Goal: Task Accomplishment & Management: Manage account settings

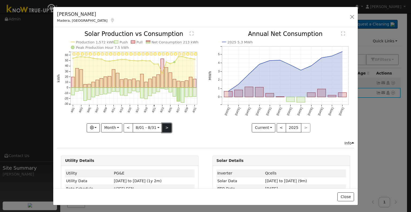
click at [166, 125] on button ">" at bounding box center [166, 127] width 9 height 9
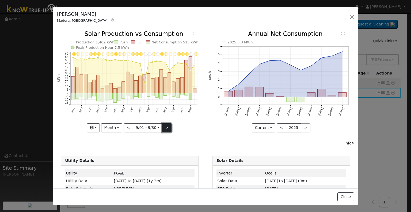
click at [166, 125] on button ">" at bounding box center [166, 127] width 9 height 9
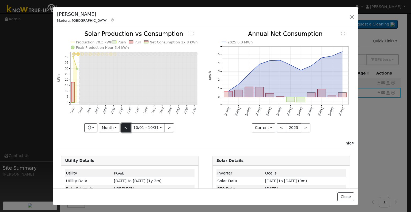
click at [126, 127] on button "<" at bounding box center [125, 127] width 9 height 9
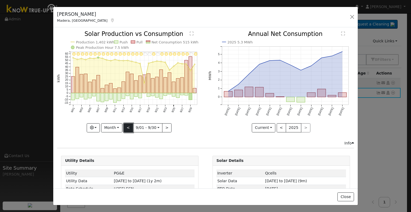
click at [126, 127] on button "<" at bounding box center [128, 127] width 9 height 9
type input "[DATE]"
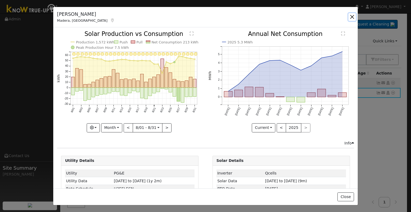
click at [354, 16] on button "button" at bounding box center [351, 16] width 7 height 7
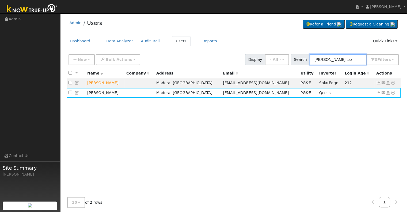
drag, startPoint x: 337, startPoint y: 61, endPoint x: 309, endPoint y: 61, distance: 28.9
click at [309, 61] on div "Search [PERSON_NAME] too 0 Filter s Role Show - All - Show Leads Admin Billing …" at bounding box center [345, 59] width 108 height 11
paste input "[PERSON_NAME]"
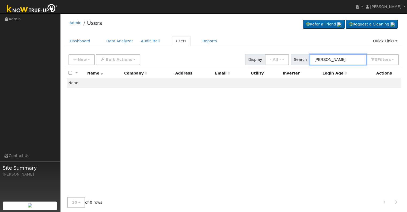
click at [326, 58] on input "[PERSON_NAME]" at bounding box center [338, 59] width 57 height 11
drag, startPoint x: 343, startPoint y: 59, endPoint x: 324, endPoint y: 60, distance: 18.7
click at [324, 60] on input "[PERSON_NAME]" at bounding box center [338, 59] width 57 height 11
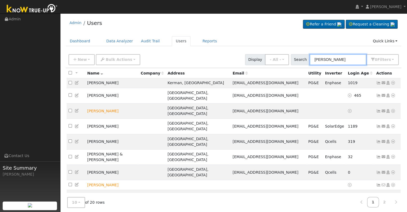
click at [315, 58] on input "[PERSON_NAME]" at bounding box center [338, 59] width 57 height 11
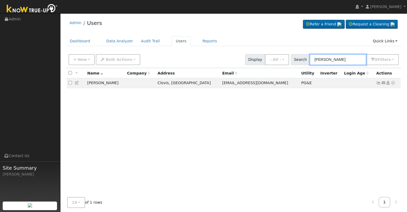
click at [333, 58] on input "[PERSON_NAME]" at bounding box center [338, 59] width 57 height 11
type input "[PERSON_NAME]"
click at [377, 83] on icon at bounding box center [378, 83] width 5 height 4
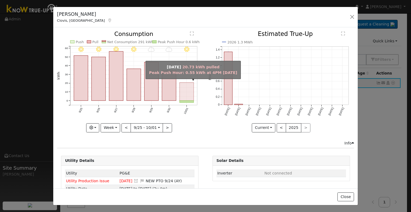
click at [186, 89] on rect "onclick=""" at bounding box center [187, 91] width 14 height 18
type input "[DATE]"
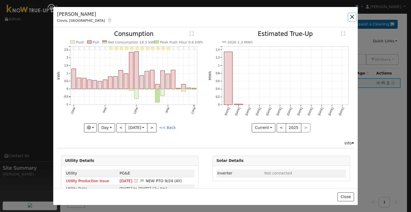
click at [351, 18] on button "button" at bounding box center [351, 16] width 7 height 7
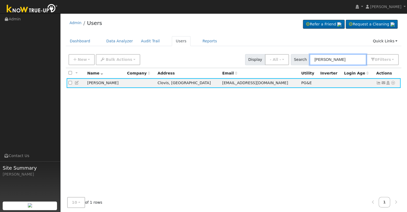
drag, startPoint x: 349, startPoint y: 59, endPoint x: 300, endPoint y: 58, distance: 49.3
click at [300, 58] on div "Search [PERSON_NAME] 0 Filter s Role Show - All - Show Leads Admin Billing Admi…" at bounding box center [345, 59] width 108 height 11
paste input "[PERSON_NAME]"
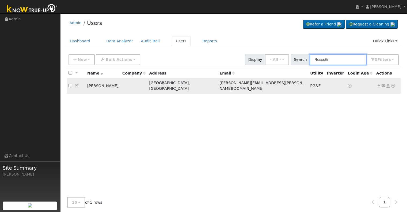
type input "Rossotti"
click at [378, 84] on icon at bounding box center [378, 86] width 5 height 4
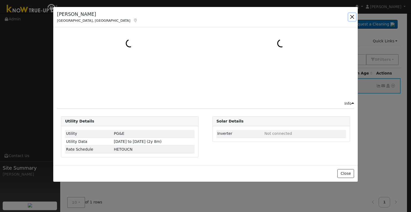
click at [353, 16] on button "button" at bounding box center [351, 16] width 7 height 7
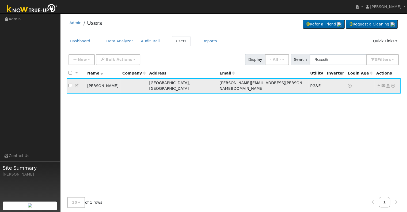
click at [378, 84] on icon at bounding box center [378, 86] width 5 height 4
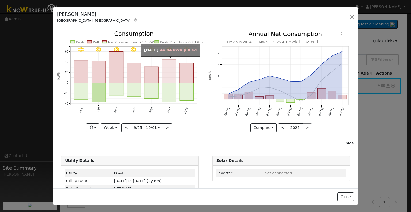
click at [169, 78] on rect "onclick=""" at bounding box center [169, 70] width 14 height 23
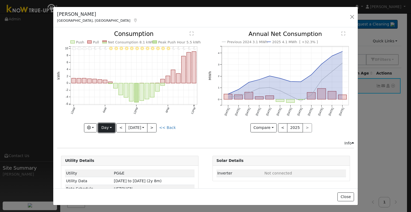
click at [108, 126] on button "Day" at bounding box center [106, 127] width 17 height 9
click at [112, 151] on link "Month" at bounding box center [116, 153] width 37 height 7
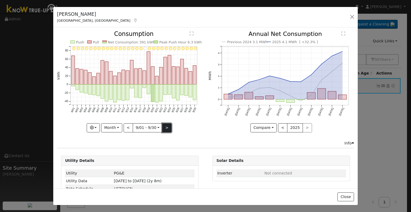
click at [164, 127] on button ">" at bounding box center [166, 127] width 9 height 9
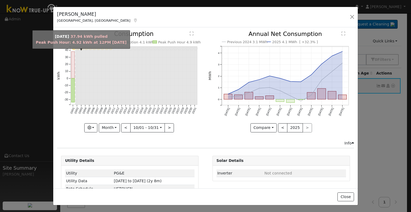
click at [72, 75] on rect "onclick=""" at bounding box center [72, 65] width 3 height 27
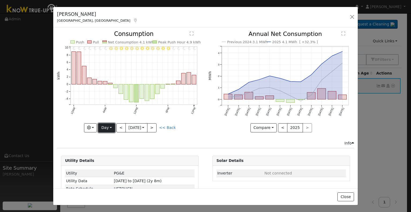
click at [107, 127] on button "Day" at bounding box center [106, 127] width 17 height 9
click at [108, 159] on link "Year" at bounding box center [116, 160] width 37 height 7
type input "[DATE]"
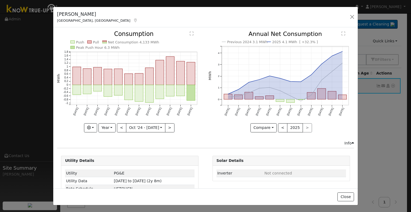
drag, startPoint x: 151, startPoint y: 9, endPoint x: 152, endPoint y: 32, distance: 23.0
click at [152, 32] on icon "Push Pull Net Consumption 4,133 MWh Peak Push Hour 6.3 MWh [DATE] Nov '[DATE] J…" at bounding box center [130, 81] width 146 height 100
click at [350, 15] on button "button" at bounding box center [351, 16] width 7 height 7
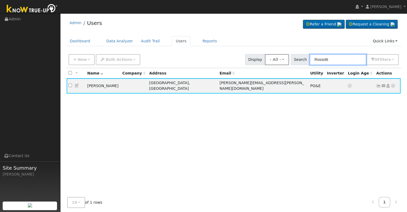
drag, startPoint x: 350, startPoint y: 56, endPoint x: 287, endPoint y: 54, distance: 63.5
click at [287, 54] on div "New Add User Quick Add Quick Connect Quick Convert Lead Bulk Actions Send Email…" at bounding box center [233, 58] width 332 height 13
paste input "[PERSON_NAME] Family Trust"
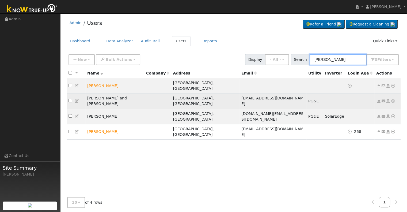
type input "[PERSON_NAME]"
click at [378, 99] on icon at bounding box center [378, 101] width 5 height 4
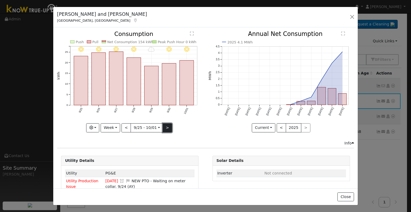
click at [166, 127] on button ">" at bounding box center [167, 127] width 9 height 9
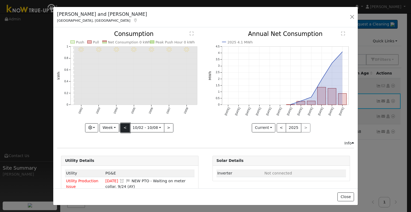
click at [122, 126] on button "<" at bounding box center [124, 127] width 9 height 9
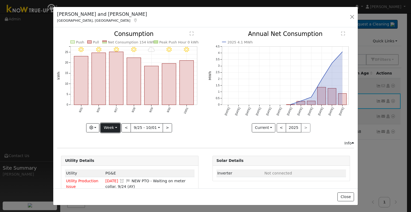
click at [112, 126] on button "Week" at bounding box center [111, 127] width 20 height 9
click at [117, 157] on link "Year" at bounding box center [119, 160] width 37 height 7
type input "[DATE]"
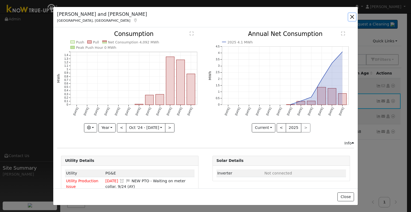
click at [351, 17] on button "button" at bounding box center [351, 16] width 7 height 7
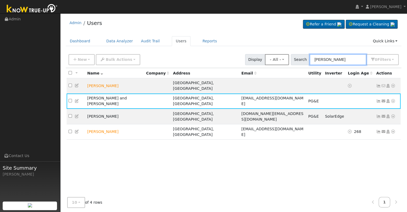
drag, startPoint x: 348, startPoint y: 58, endPoint x: 275, endPoint y: 62, distance: 73.2
click at [275, 62] on div "New Add User Quick Add Quick Connect Quick Convert Lead Bulk Actions Send Email…" at bounding box center [233, 58] width 332 height 13
paste input "[PERSON_NAME] and [PERSON_NAME]"
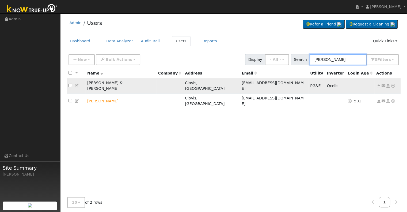
type input "[PERSON_NAME]"
click at [379, 84] on icon at bounding box center [378, 86] width 5 height 4
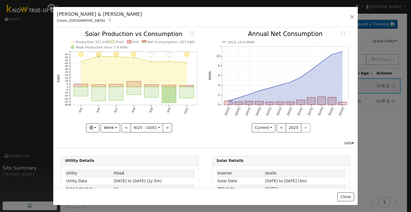
click at [108, 19] on icon at bounding box center [110, 20] width 5 height 4
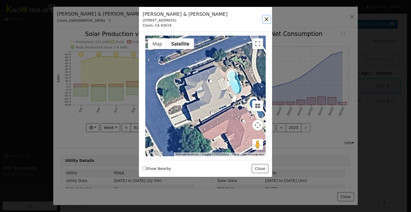
click at [265, 18] on button "button" at bounding box center [266, 19] width 7 height 7
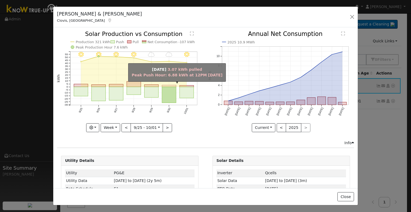
click at [166, 85] on rect "onclick=""" at bounding box center [169, 86] width 14 height 2
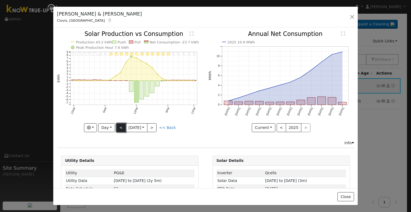
click at [118, 126] on button "<" at bounding box center [120, 127] width 9 height 9
type input "[DATE]"
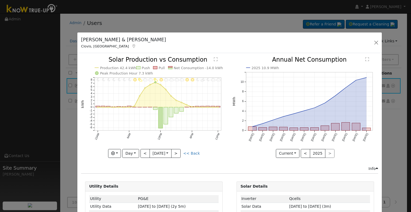
drag, startPoint x: 57, startPoint y: 13, endPoint x: 81, endPoint y: 36, distance: 32.6
click at [81, 39] on h5 "[PERSON_NAME] & [PERSON_NAME]" at bounding box center [123, 39] width 85 height 7
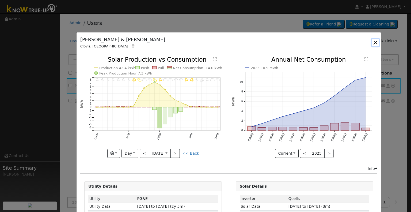
click at [376, 41] on button "button" at bounding box center [375, 42] width 7 height 7
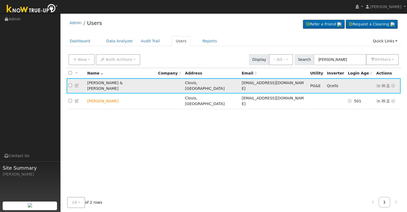
click at [379, 84] on icon at bounding box center [378, 86] width 5 height 4
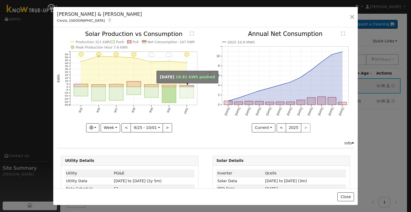
click at [186, 91] on rect "onclick=""" at bounding box center [187, 92] width 14 height 11
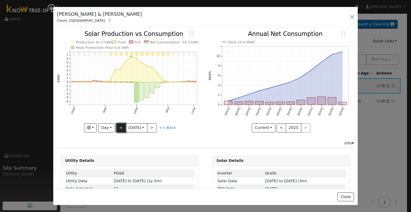
click at [120, 127] on button "<" at bounding box center [120, 127] width 9 height 9
type input "[DATE]"
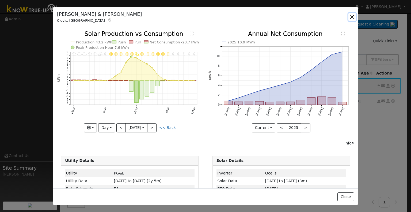
click at [351, 16] on button "button" at bounding box center [351, 16] width 7 height 7
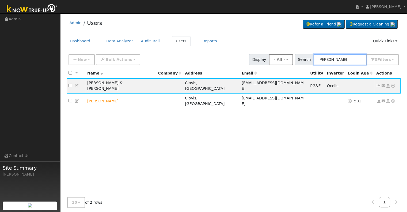
drag, startPoint x: 349, startPoint y: 60, endPoint x: 298, endPoint y: 59, distance: 51.7
click at [298, 59] on div "New Add User Quick Add Quick Connect Quick Convert Lead Bulk Actions Send Email…" at bounding box center [233, 58] width 332 height 13
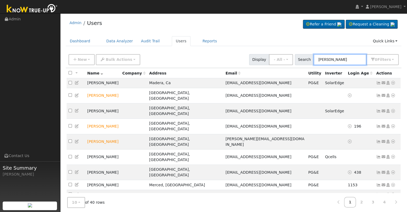
click at [320, 61] on input "[PERSON_NAME]" at bounding box center [340, 59] width 53 height 11
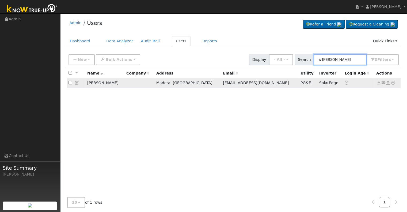
type input "w [PERSON_NAME]"
click at [378, 83] on icon at bounding box center [378, 83] width 5 height 4
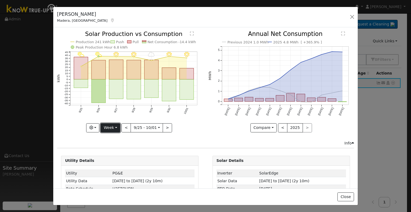
click at [105, 124] on button "Week" at bounding box center [111, 127] width 20 height 9
click at [113, 159] on link "Year" at bounding box center [119, 160] width 37 height 7
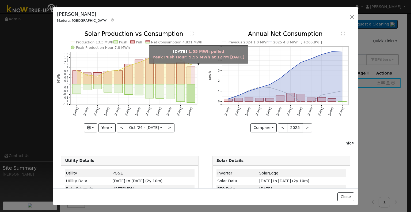
click at [189, 78] on rect "onclick=""" at bounding box center [191, 76] width 8 height 18
type input "[DATE]"
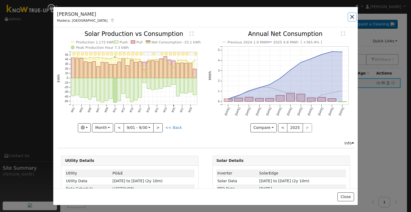
click at [351, 17] on button "button" at bounding box center [351, 16] width 7 height 7
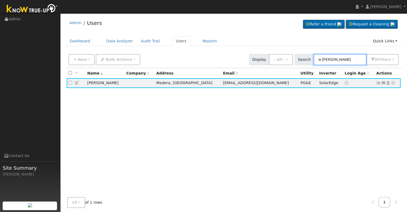
drag, startPoint x: 353, startPoint y: 55, endPoint x: 303, endPoint y: 56, distance: 50.3
click at [303, 56] on div "Search w [PERSON_NAME] 0 Filter s Role Show - All - Show Leads Admin Billing Ad…" at bounding box center [347, 59] width 104 height 11
paste input "[PERSON_NAME] & [PERSON_NAME]"
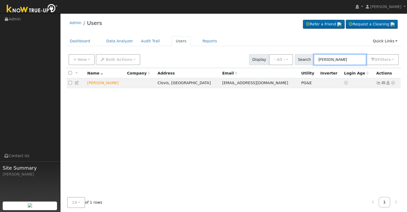
click at [319, 58] on input "[PERSON_NAME]" at bounding box center [340, 59] width 53 height 11
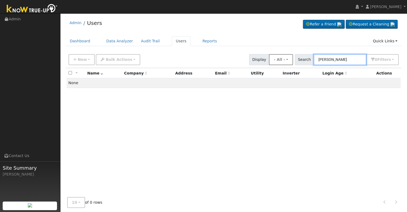
type input "[PERSON_NAME]"
click at [293, 59] on button "- All -" at bounding box center [281, 59] width 24 height 11
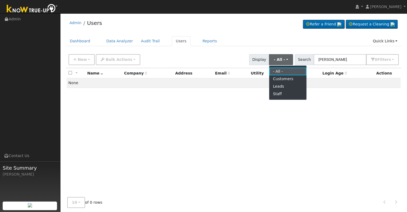
click at [286, 70] on link "- All -" at bounding box center [287, 70] width 37 height 7
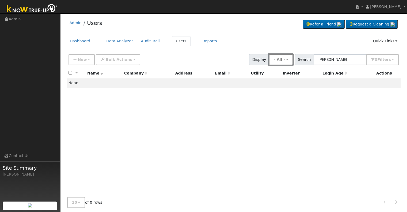
click at [290, 60] on button "- All -" at bounding box center [281, 59] width 24 height 11
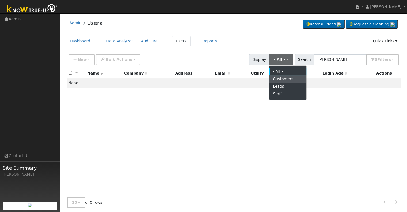
click at [289, 77] on link "Customers" at bounding box center [287, 78] width 37 height 7
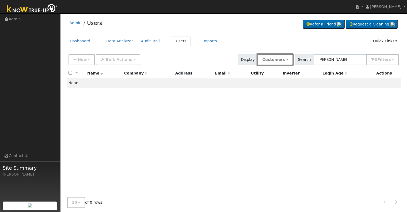
click at [289, 59] on button "Customers" at bounding box center [274, 59] width 35 height 11
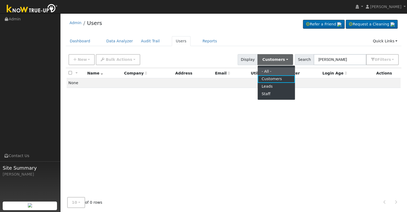
click at [284, 70] on link "- All -" at bounding box center [276, 70] width 37 height 7
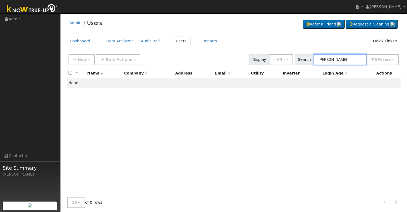
drag, startPoint x: 350, startPoint y: 60, endPoint x: 303, endPoint y: 58, distance: 47.5
click at [303, 58] on div "Search [PERSON_NAME] 0 Filter s Role Show - All - Show Leads Admin Billing Admi…" at bounding box center [347, 59] width 104 height 11
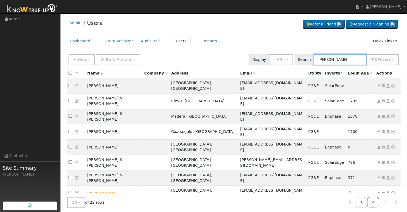
type input "[PERSON_NAME]"
click at [375, 202] on link "2" at bounding box center [373, 202] width 12 height 10
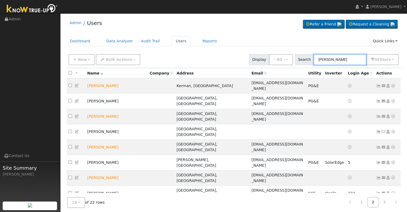
drag, startPoint x: 346, startPoint y: 59, endPoint x: 301, endPoint y: 58, distance: 45.5
click at [301, 58] on div "Search [PERSON_NAME] 0 Filter s Role Show - All - Show Leads Admin Billing Admi…" at bounding box center [347, 59] width 104 height 11
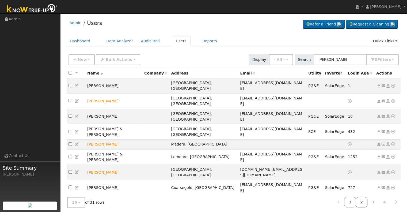
click at [365, 203] on link "2" at bounding box center [362, 202] width 12 height 10
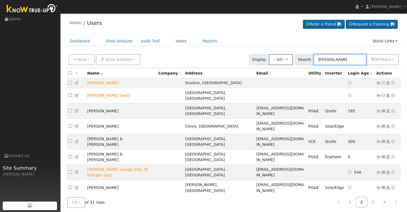
drag, startPoint x: 338, startPoint y: 59, endPoint x: 298, endPoint y: 59, distance: 40.1
click at [298, 59] on div "New Add User Quick Add Quick Connect Quick Convert Lead Bulk Actions Send Email…" at bounding box center [233, 58] width 332 height 13
paste input "[PERSON_NAME]"
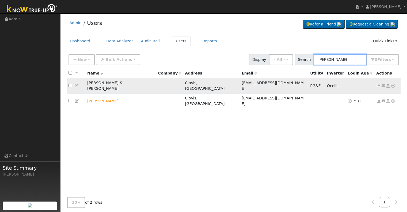
type input "[PERSON_NAME]"
click at [377, 83] on link at bounding box center [378, 85] width 5 height 4
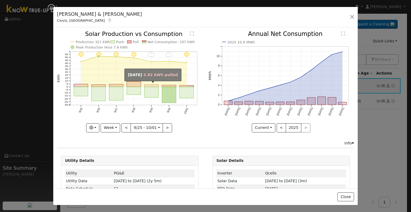
click at [149, 86] on rect "onclick=""" at bounding box center [152, 86] width 14 height 2
type input "[DATE]"
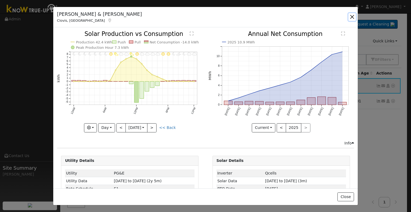
click at [353, 17] on button "button" at bounding box center [351, 16] width 7 height 7
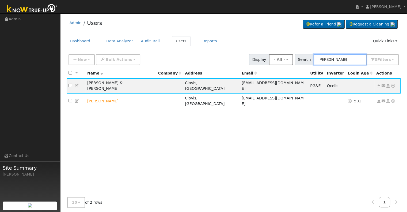
drag, startPoint x: 342, startPoint y: 60, endPoint x: 282, endPoint y: 62, distance: 60.3
click at [282, 62] on div "New Add User Quick Add Quick Connect Quick Convert Lead Bulk Actions Send Email…" at bounding box center [233, 58] width 332 height 13
paste input "[PERSON_NAME]"
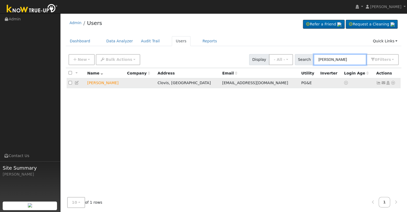
type input "[PERSON_NAME]"
click at [379, 84] on icon at bounding box center [378, 83] width 5 height 4
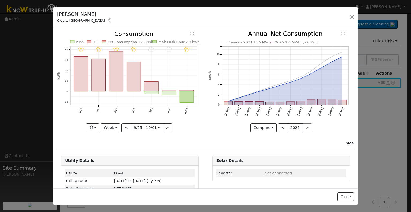
click at [72, 22] on div "Clovis, [GEOGRAPHIC_DATA]" at bounding box center [84, 21] width 55 height 6
click at [108, 20] on icon at bounding box center [110, 20] width 5 height 4
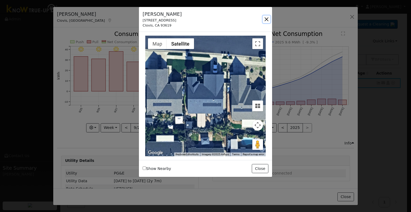
click at [265, 19] on button "button" at bounding box center [266, 19] width 7 height 7
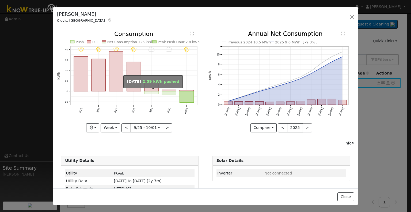
click at [152, 92] on rect "onclick=""" at bounding box center [152, 92] width 14 height 3
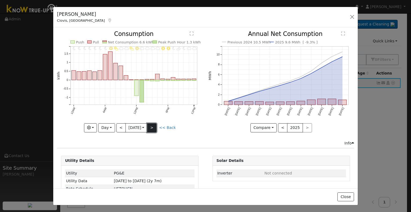
click at [153, 126] on button ">" at bounding box center [151, 127] width 9 height 9
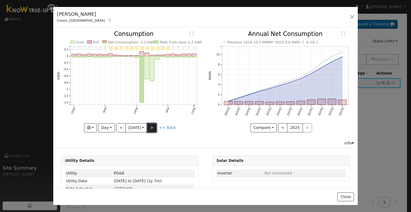
click at [156, 127] on button ">" at bounding box center [151, 127] width 9 height 9
type input "[DATE]"
